Goal: Transaction & Acquisition: Purchase product/service

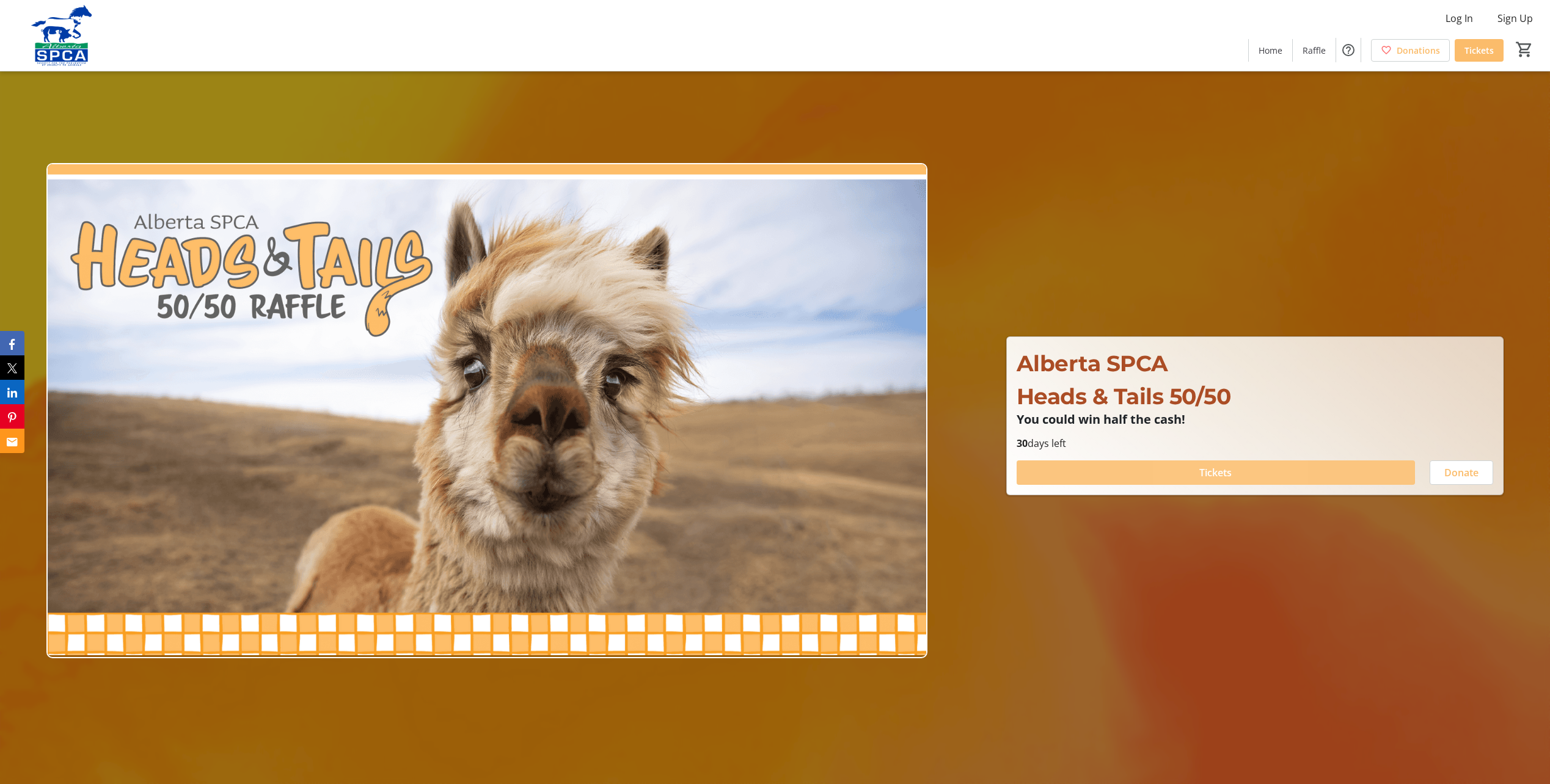
click at [1206, 469] on span "Tickets" at bounding box center [1216, 472] width 32 height 15
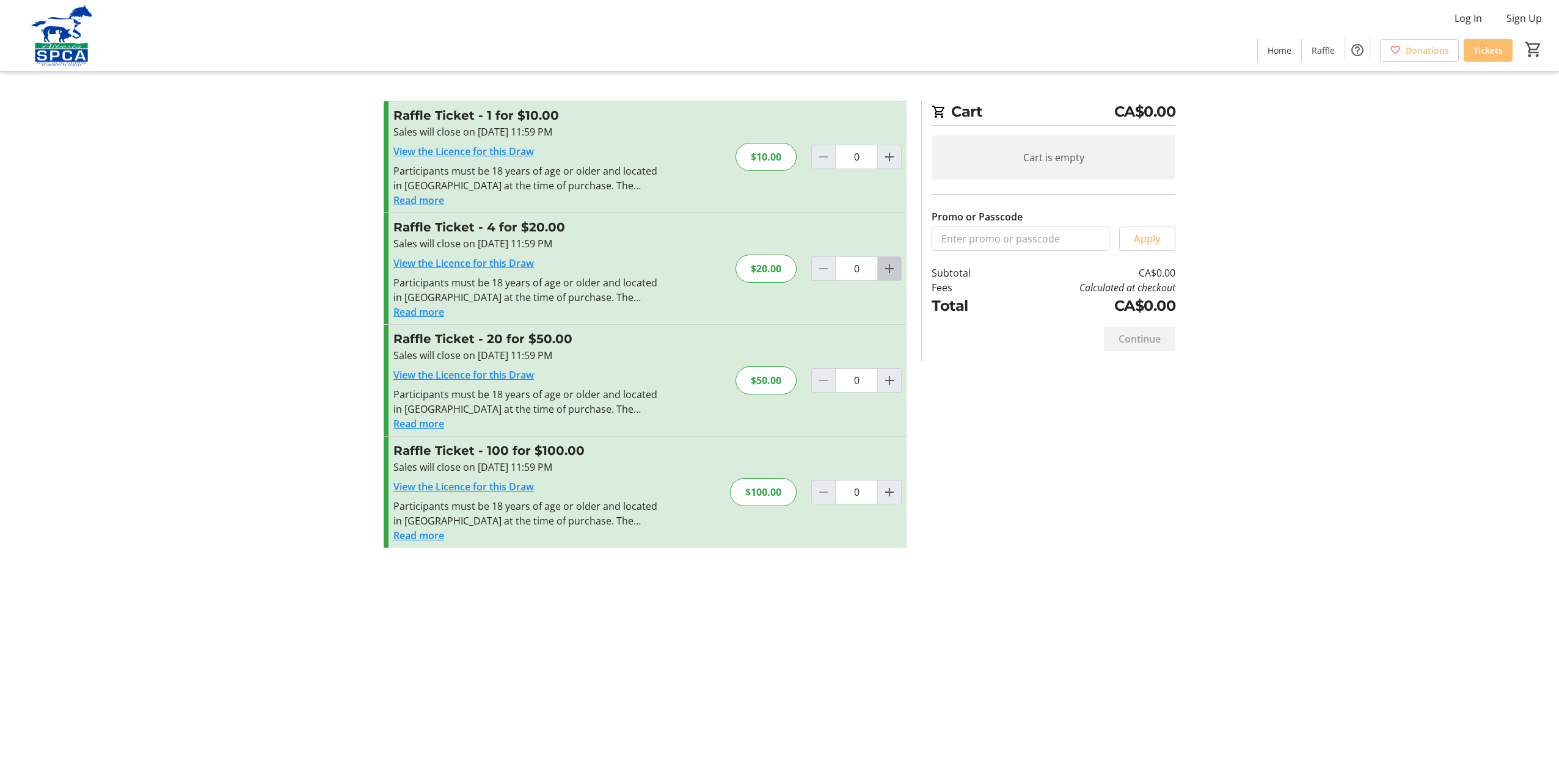
click at [891, 266] on mat-icon "Increment by one" at bounding box center [889, 268] width 15 height 15
type input "1"
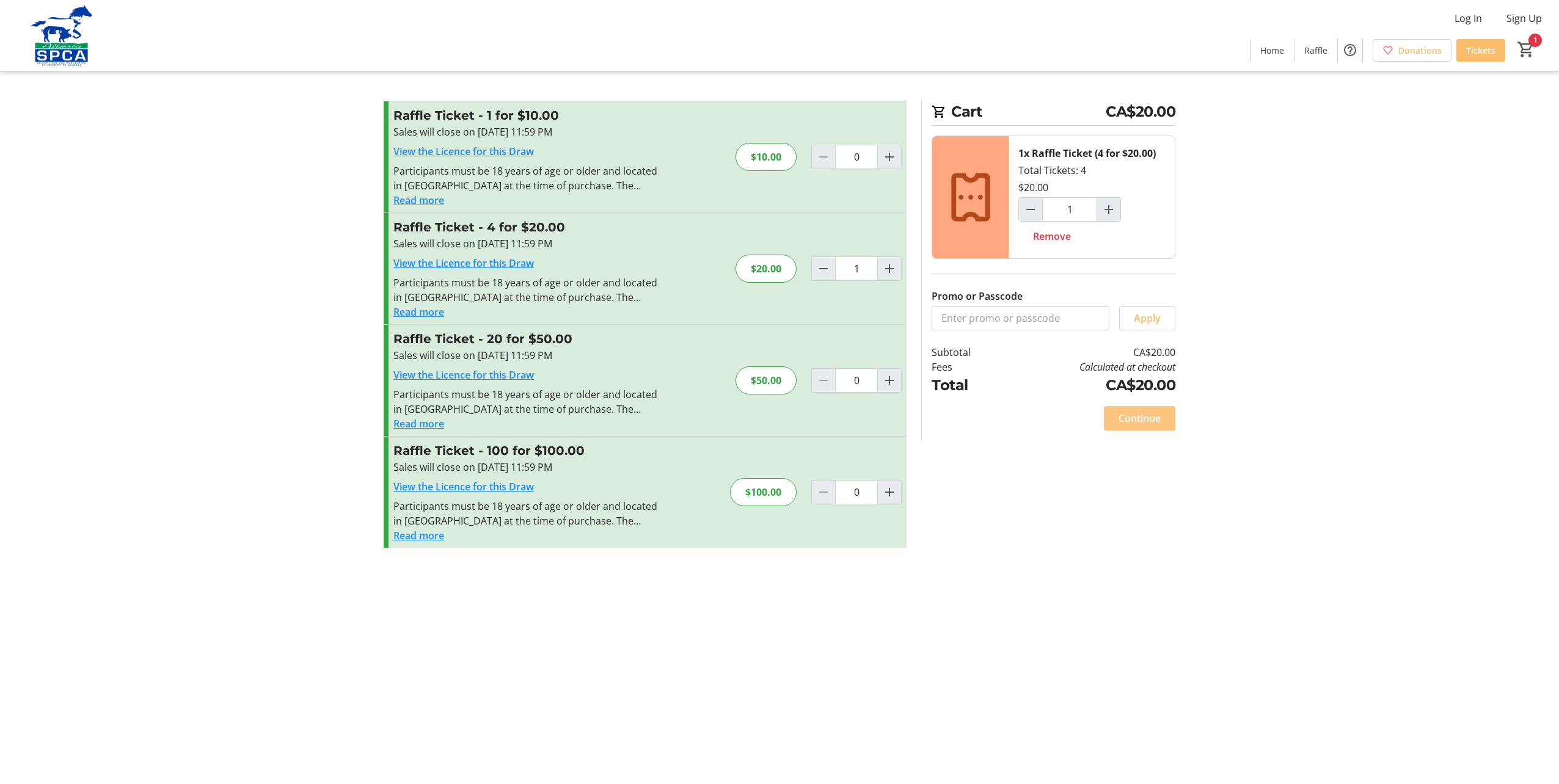
click at [1143, 418] on span "Continue" at bounding box center [1140, 418] width 42 height 15
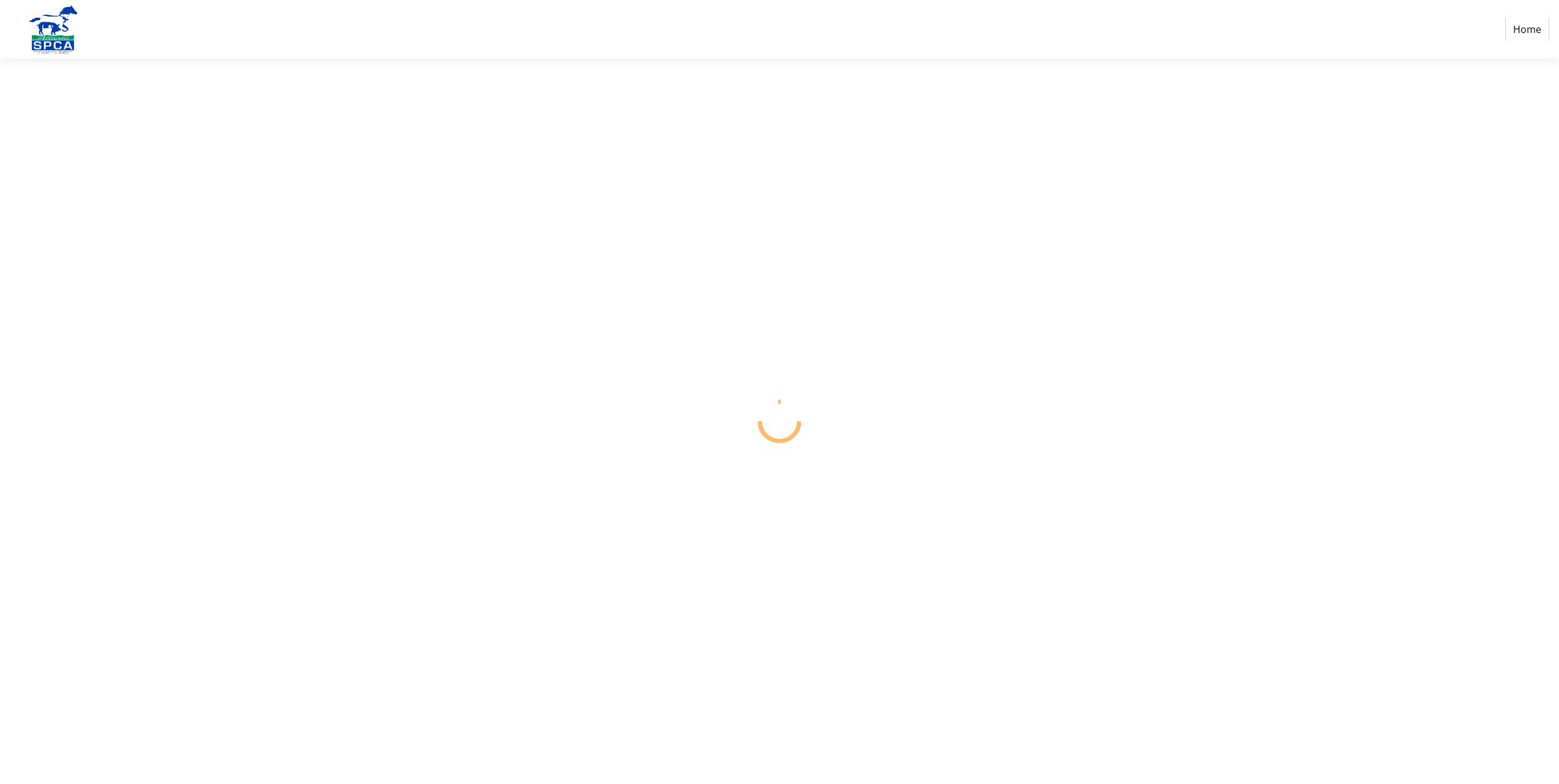
select select "CA"
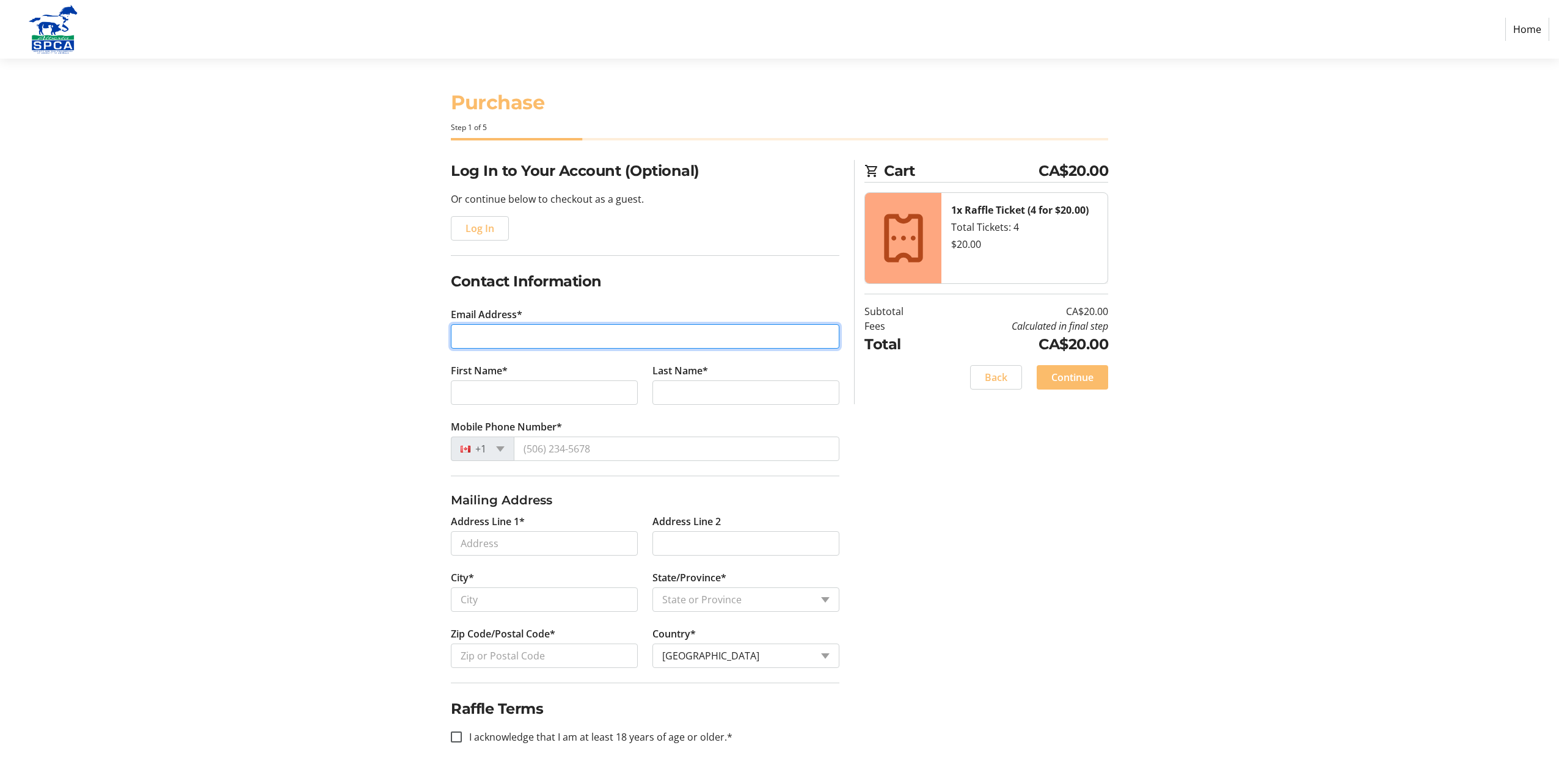
click at [511, 342] on input "Email Address*" at bounding box center [645, 336] width 388 height 25
type input "[EMAIL_ADDRESS][DOMAIN_NAME]"
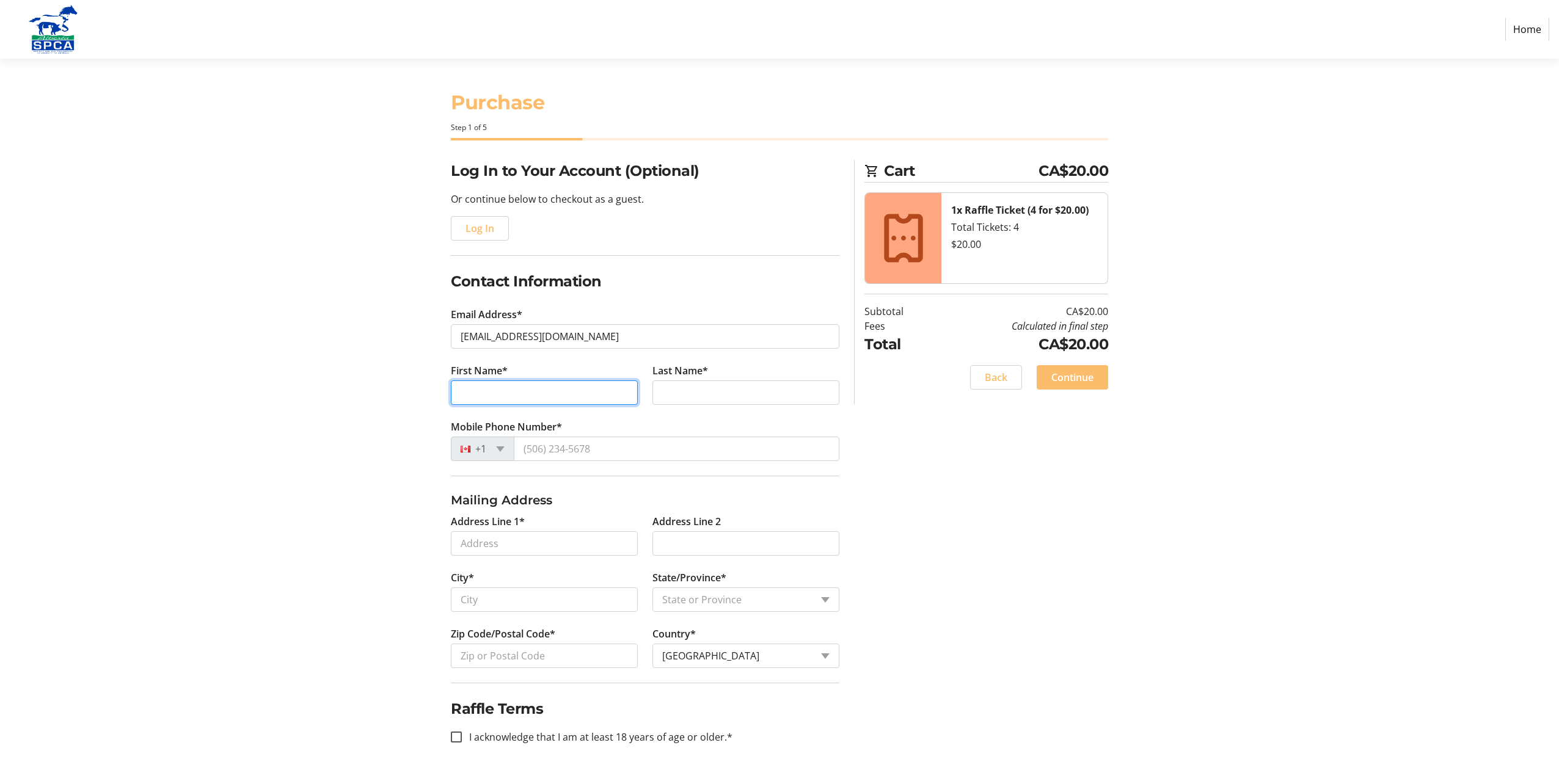
click at [529, 388] on input "First Name*" at bounding box center [544, 392] width 187 height 25
type input "[PERSON_NAME]"
click at [717, 392] on input "Last Name*" at bounding box center [746, 392] width 187 height 25
type input "[PERSON_NAME]"
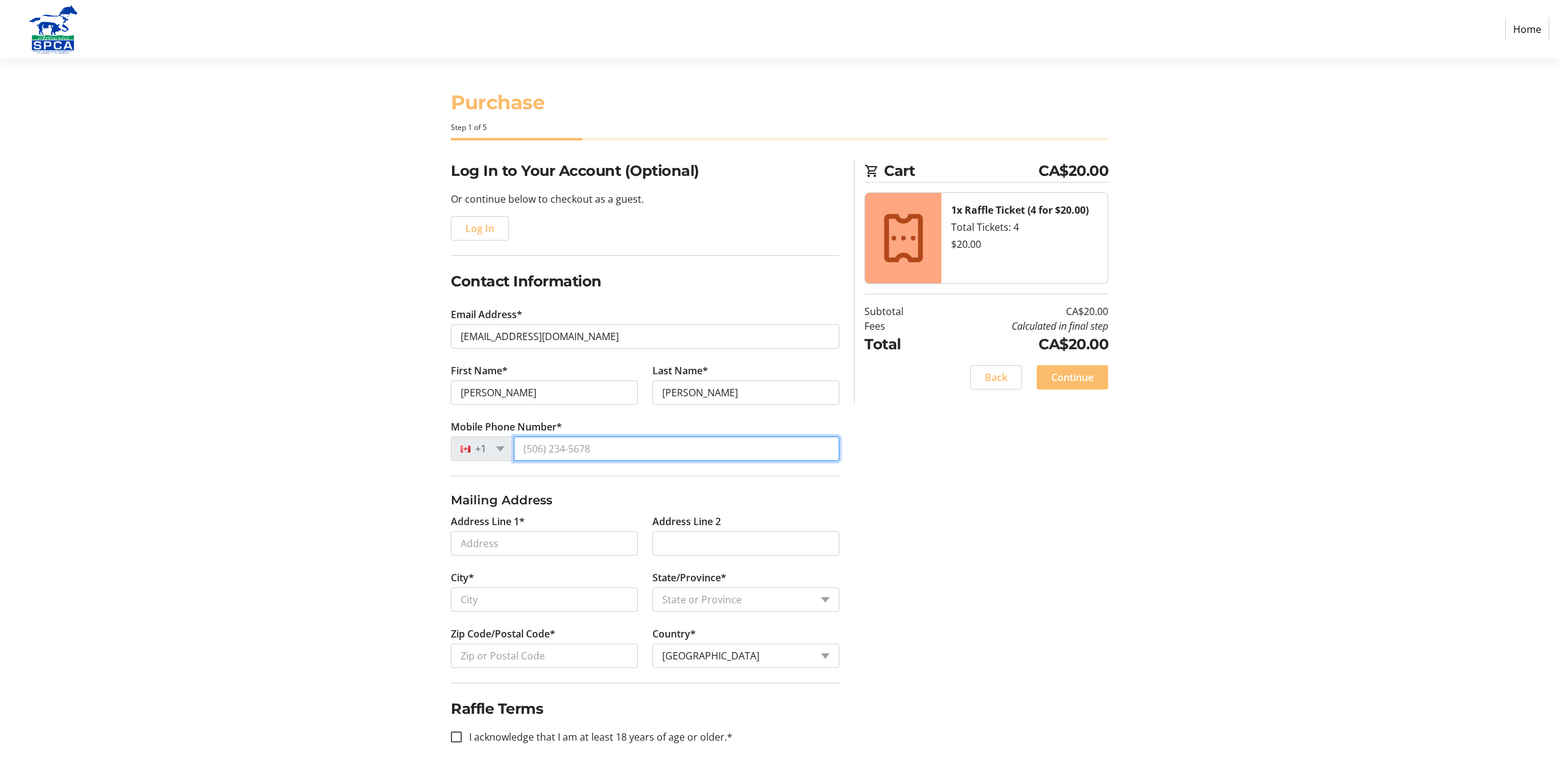
click at [613, 453] on input "Mobile Phone Number*" at bounding box center [676, 448] width 325 height 25
type input "[PHONE_NUMBER]"
click at [530, 544] on input "Address Line 1*" at bounding box center [544, 543] width 187 height 25
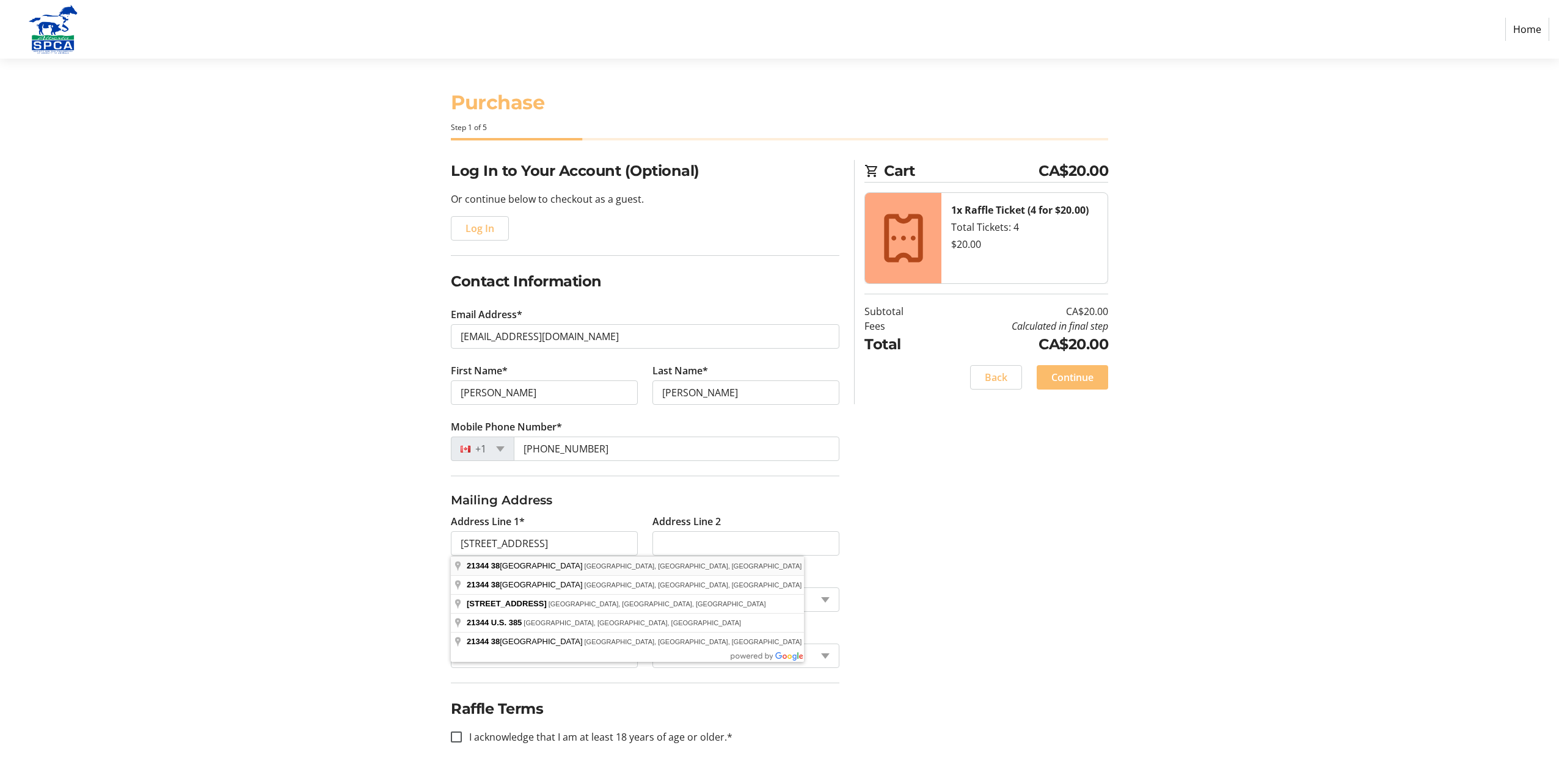
type input "[GEOGRAPHIC_DATA][STREET_ADDRESS]"
type input "[GEOGRAPHIC_DATA]"
select select "AB"
type input "T6M 1S4"
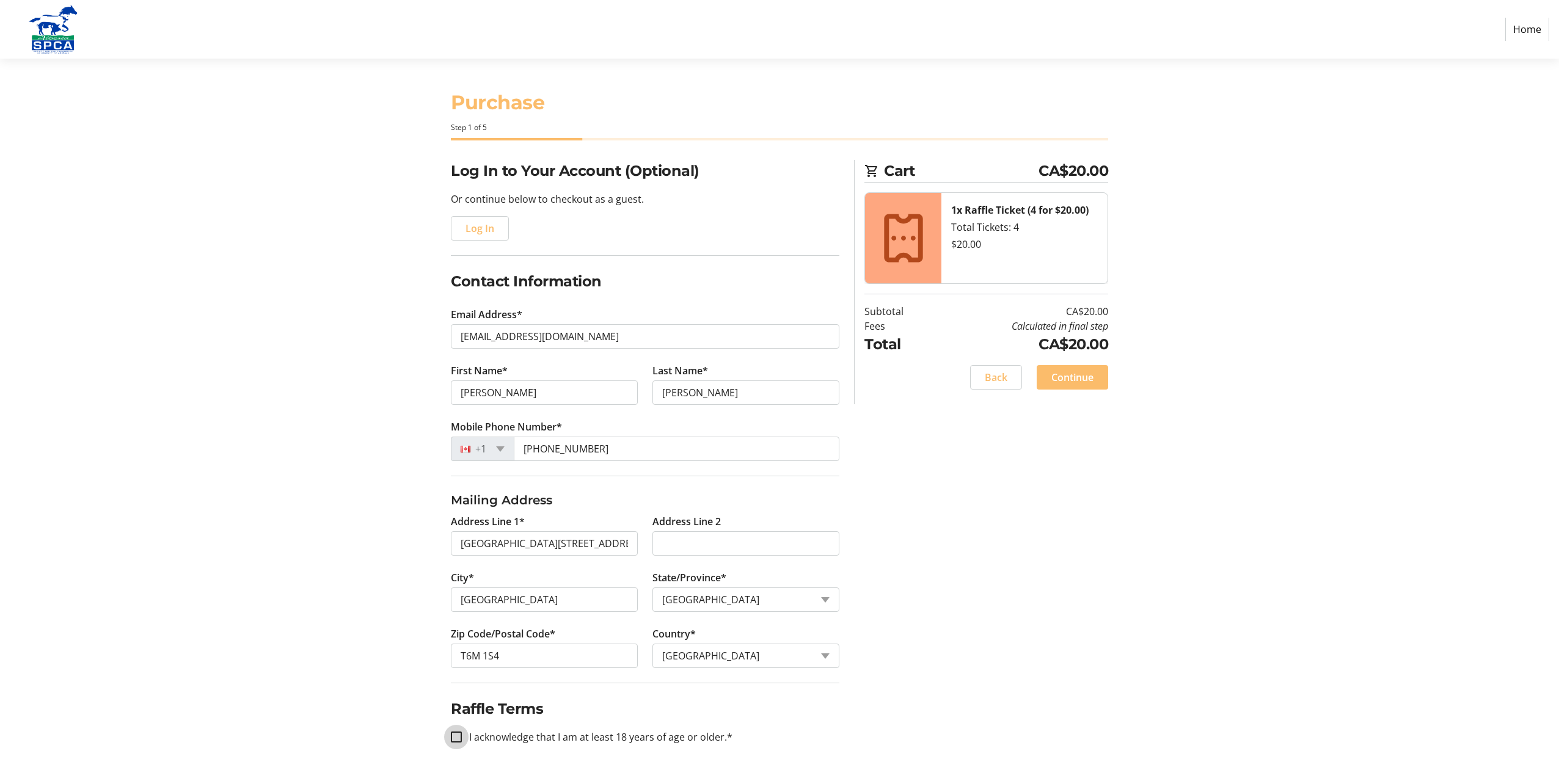
drag, startPoint x: 454, startPoint y: 737, endPoint x: 470, endPoint y: 737, distance: 16.0
click at [455, 737] on input "I acknowledge that I am at least 18 years of age or older.*" at bounding box center [456, 737] width 11 height 11
checkbox input "true"
click at [1077, 376] on span "Continue" at bounding box center [1073, 377] width 42 height 15
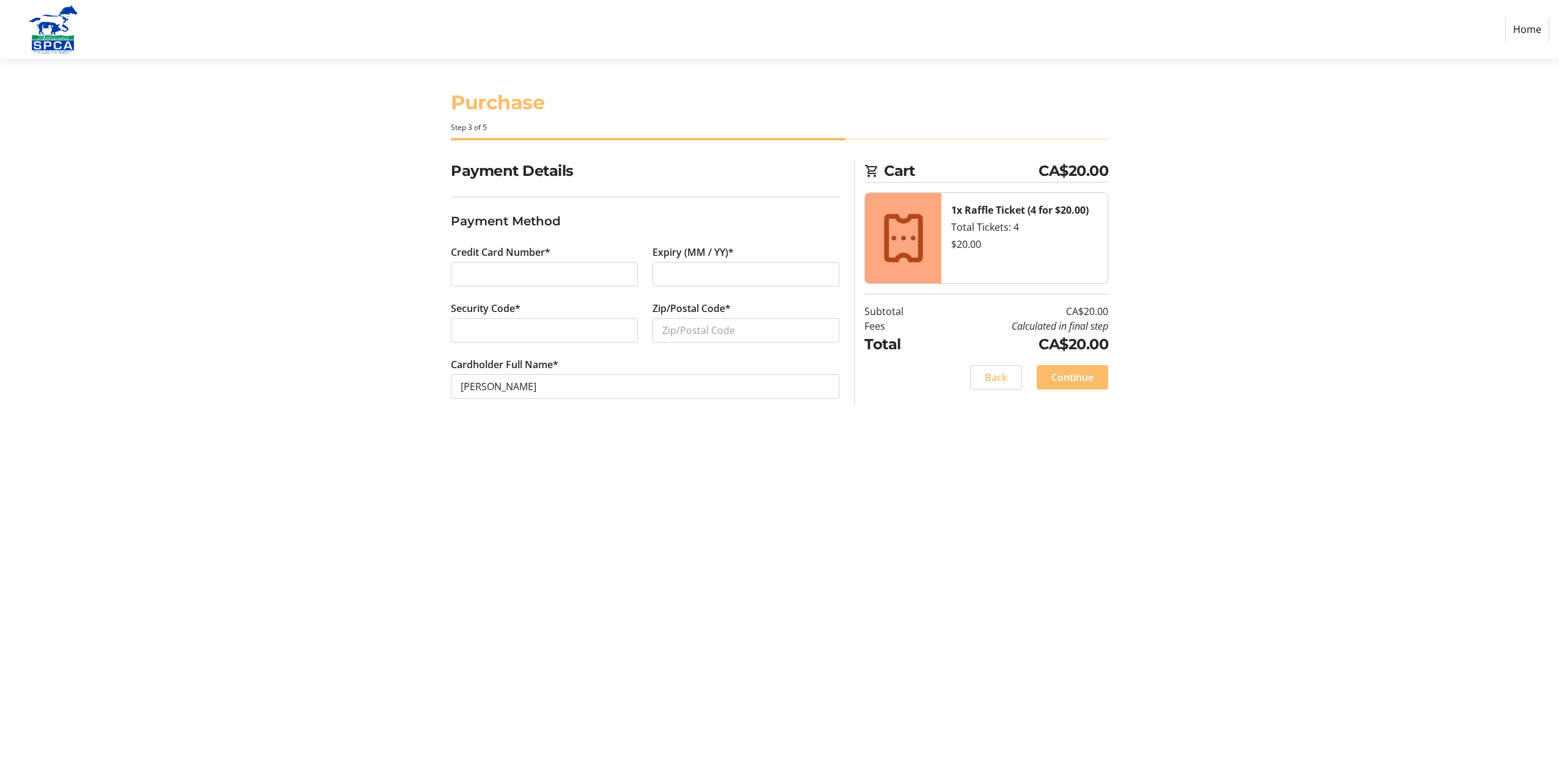
click at [567, 321] on div at bounding box center [544, 330] width 187 height 25
click at [687, 328] on input "Zip/Postal Code*" at bounding box center [746, 330] width 187 height 25
type input "T6M 1S4"
click at [482, 386] on input "[PERSON_NAME]" at bounding box center [645, 386] width 388 height 25
type input "[PERSON_NAME]"
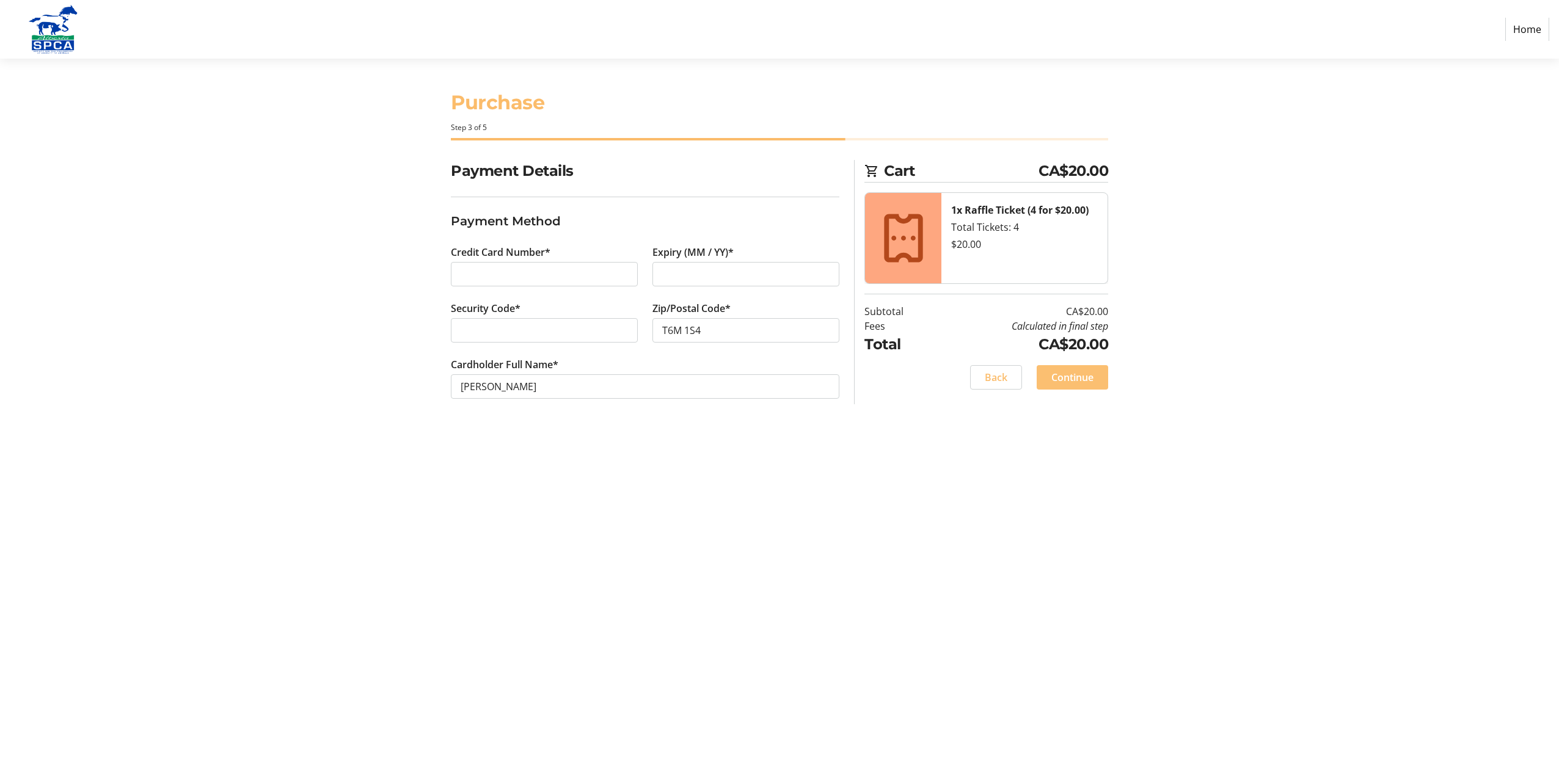
click at [1067, 377] on span "Continue" at bounding box center [1073, 377] width 42 height 15
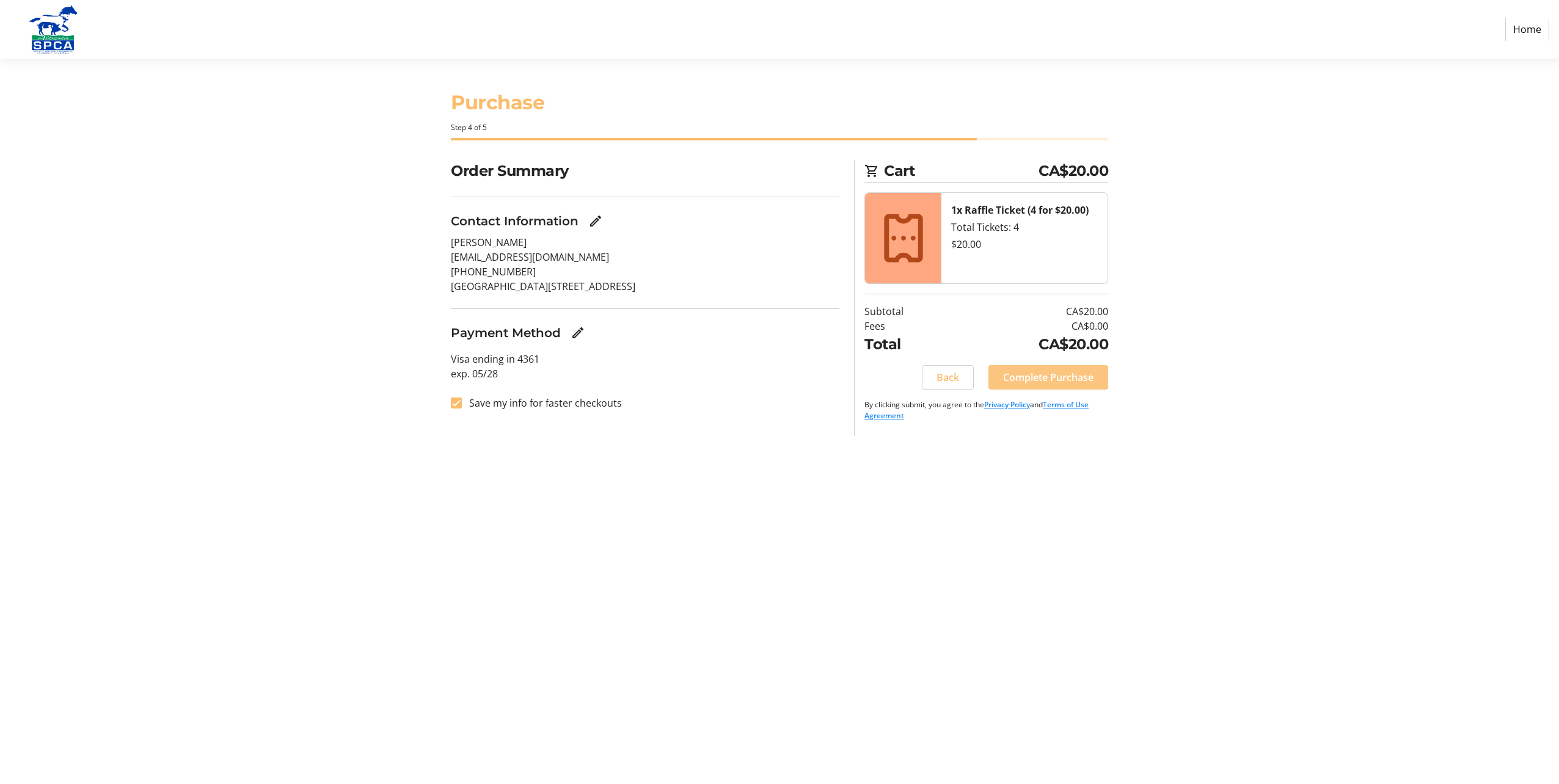
click at [1049, 376] on span "Complete Purchase" at bounding box center [1048, 377] width 90 height 15
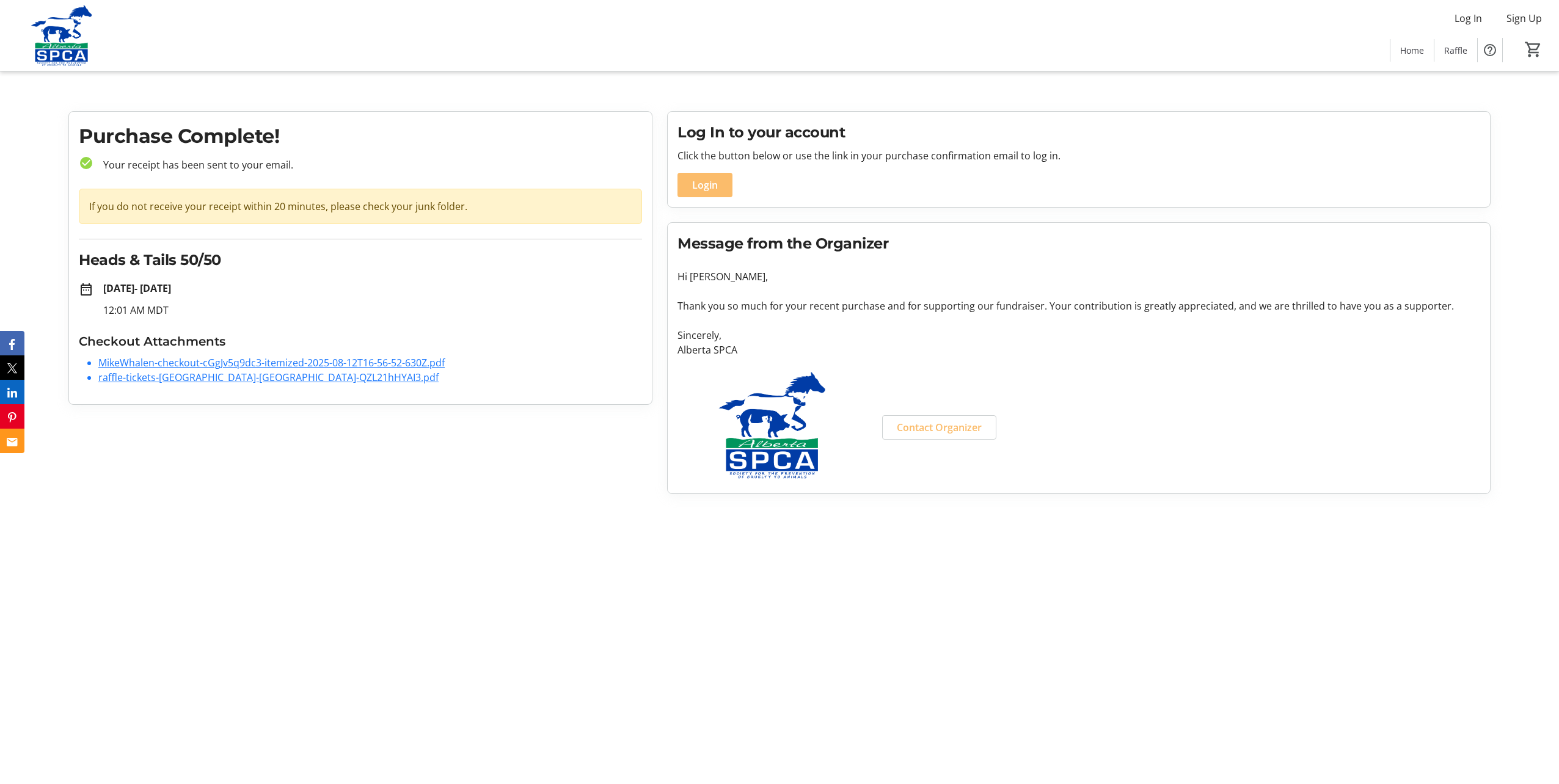
click at [264, 376] on link "raffle-tickets-[GEOGRAPHIC_DATA]-[GEOGRAPHIC_DATA]-QZL21hHYAI3.pdf" at bounding box center [268, 377] width 340 height 13
click at [200, 361] on link "MikeWhalen-checkout-cGgJv5q9dc3-itemized-2025-08-12T16-56-52-630Z.pdf" at bounding box center [271, 362] width 346 height 13
